Goal: Information Seeking & Learning: Learn about a topic

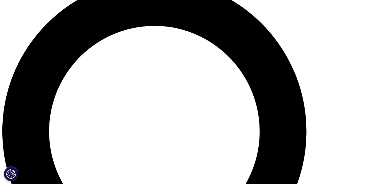
scroll to position [387, 0]
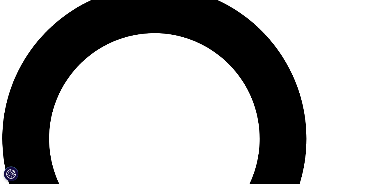
drag, startPoint x: 0, startPoint y: 0, endPoint x: 370, endPoint y: 106, distance: 384.7
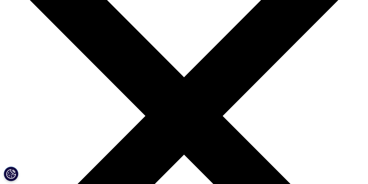
scroll to position [13, 0]
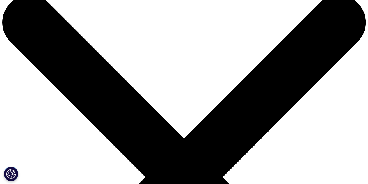
drag, startPoint x: 370, startPoint y: 21, endPoint x: 360, endPoint y: 18, distance: 10.5
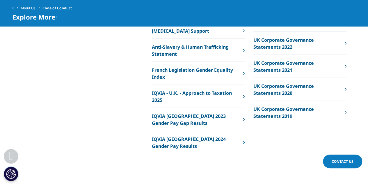
scroll to position [588, 0]
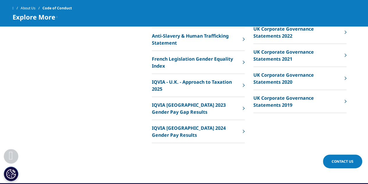
drag, startPoint x: 371, startPoint y: 30, endPoint x: 372, endPoint y: 142, distance: 112.3
click at [189, 124] on p "IQVIA [GEOGRAPHIC_DATA] 2024 Gender Pay Results" at bounding box center [196, 131] width 88 height 14
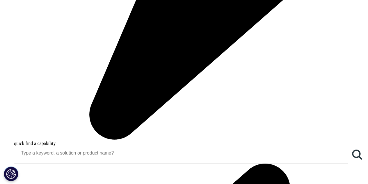
scroll to position [411, 0]
